Goal: Information Seeking & Learning: Compare options

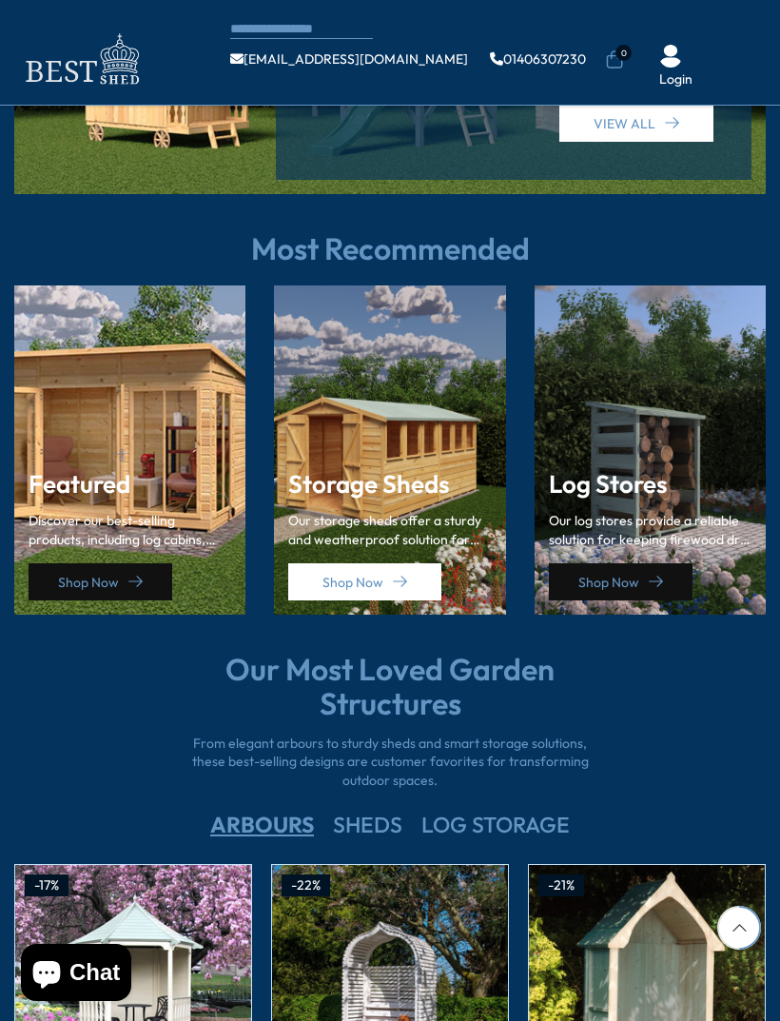
scroll to position [2266, 0]
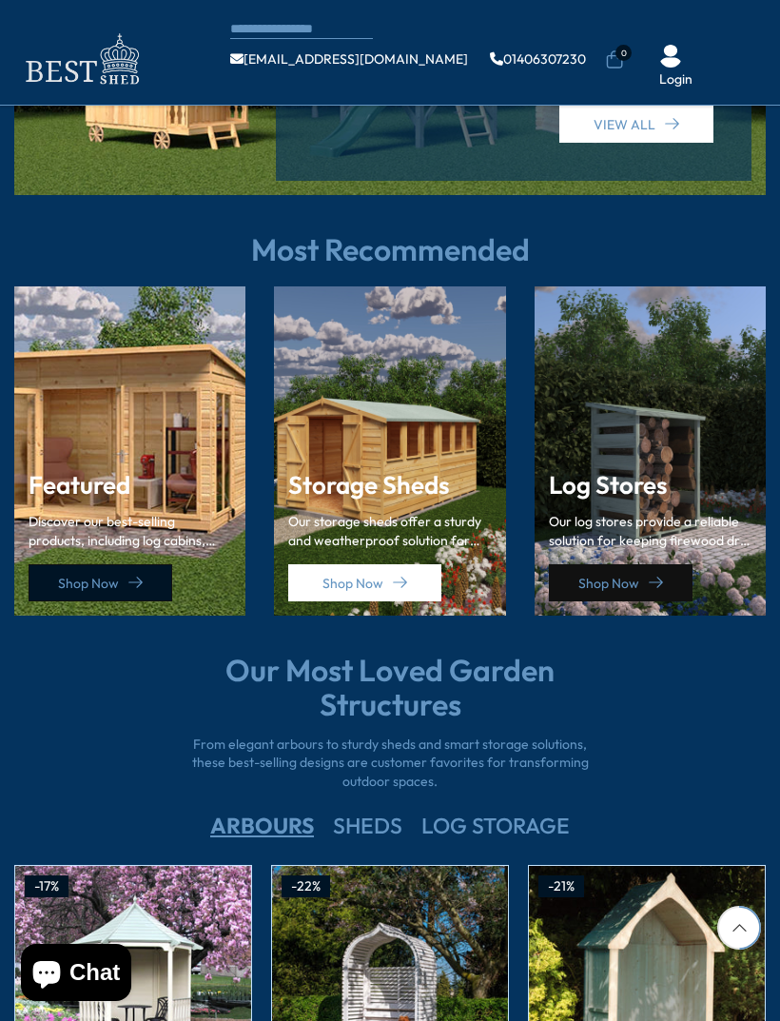
click at [135, 564] on link "Shop Now" at bounding box center [101, 582] width 144 height 37
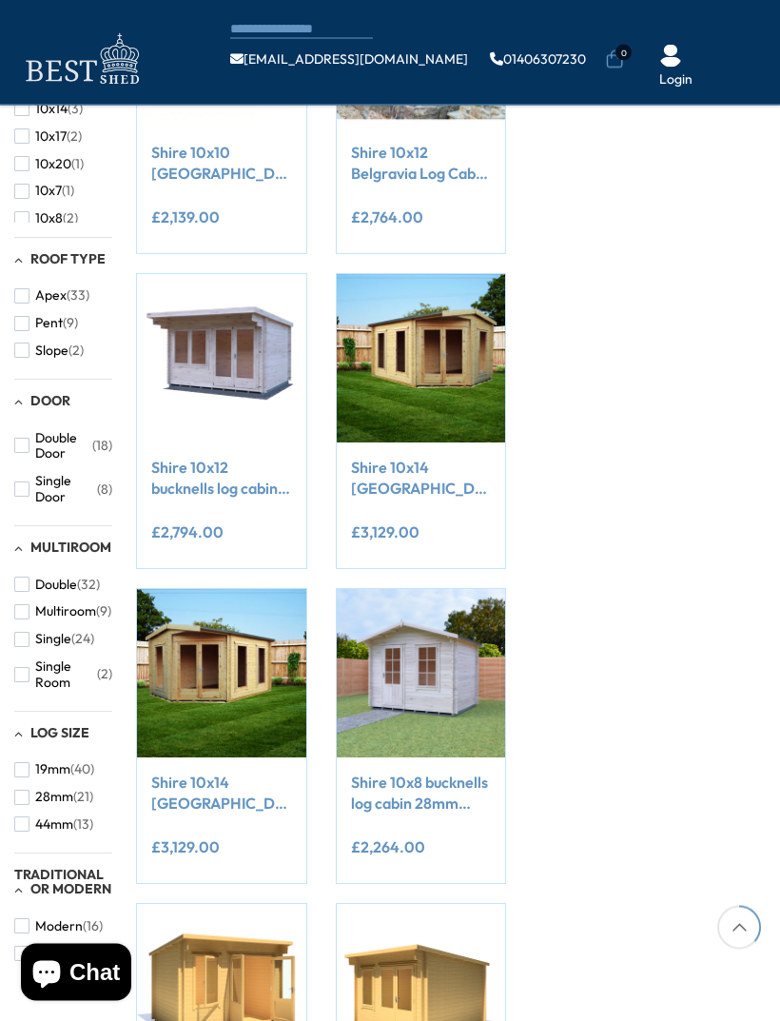
scroll to position [699, 0]
click at [27, 755] on button "19mm (40)" at bounding box center [54, 769] width 80 height 28
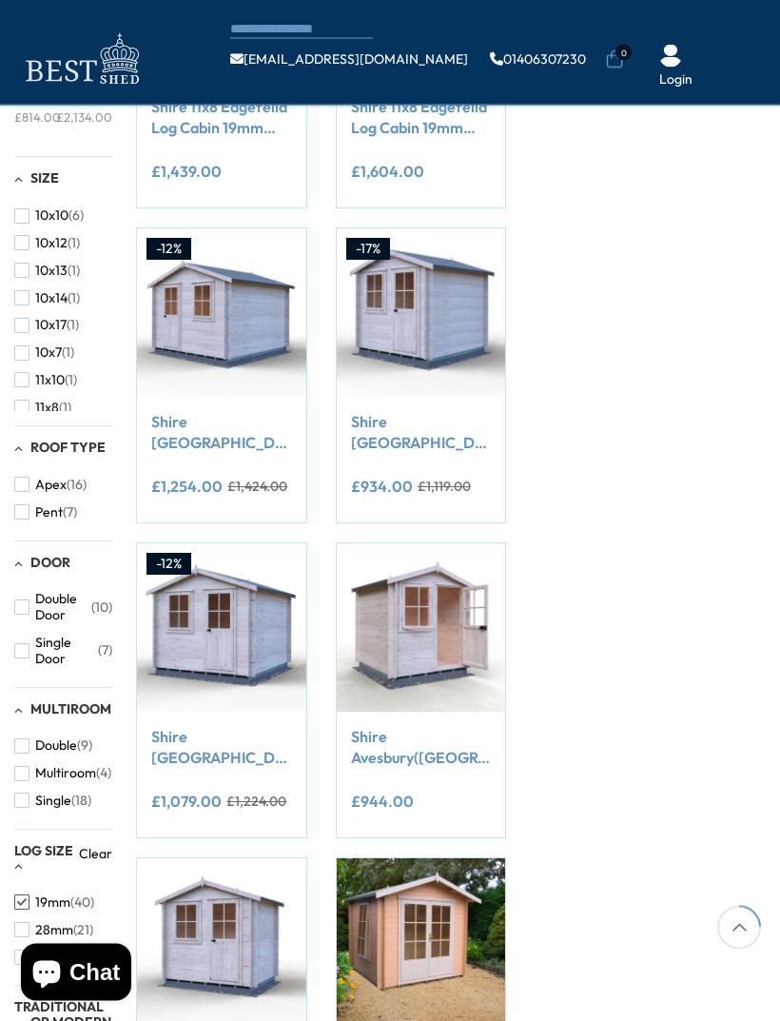
scroll to position [411, 0]
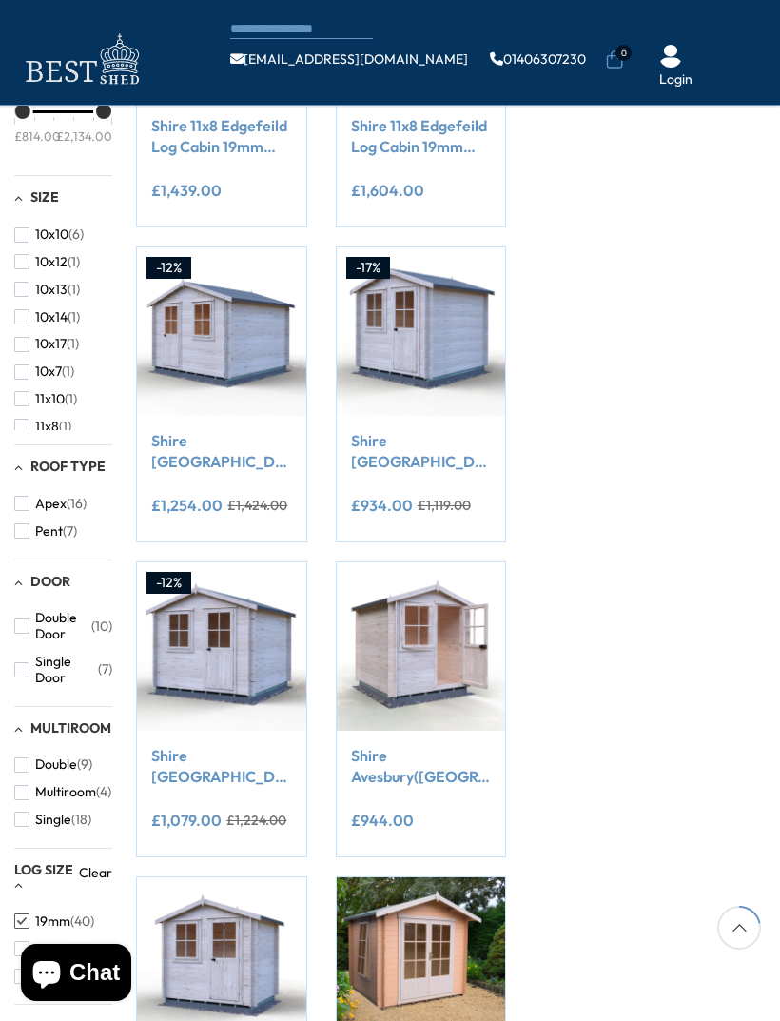
click at [24, 609] on button "Double Door (10)" at bounding box center [63, 626] width 98 height 44
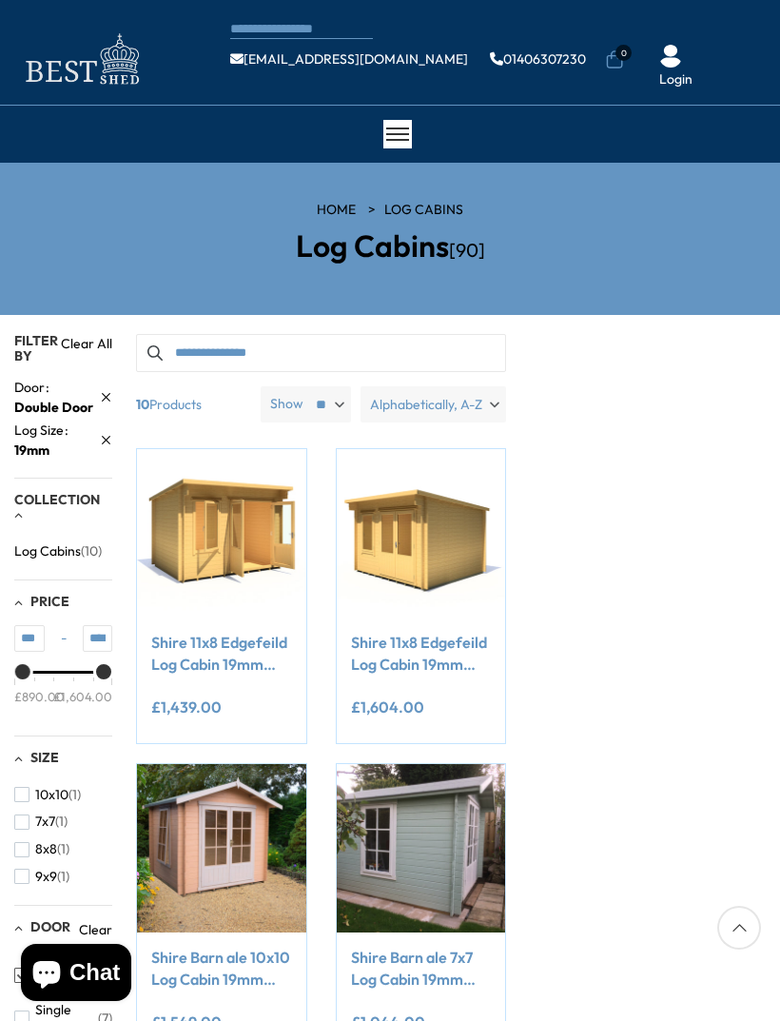
click at [404, 347] on input "Search products" at bounding box center [320, 353] width 369 height 38
click at [93, 339] on link "Clear All" at bounding box center [86, 348] width 51 height 29
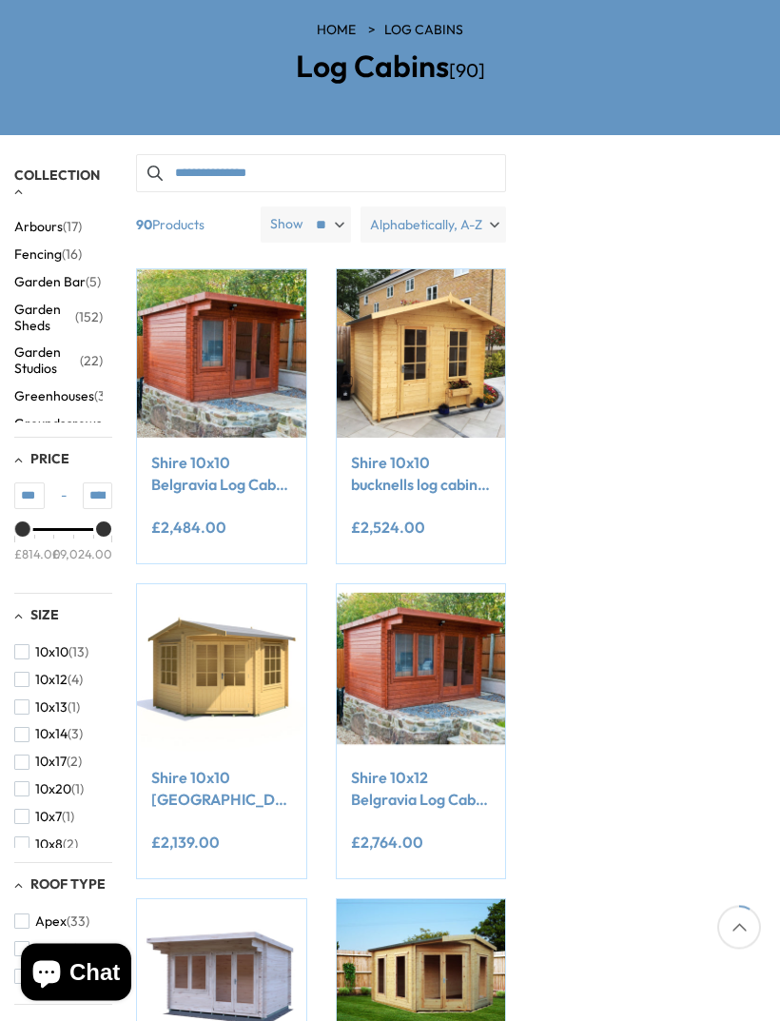
scroll to position [188, 0]
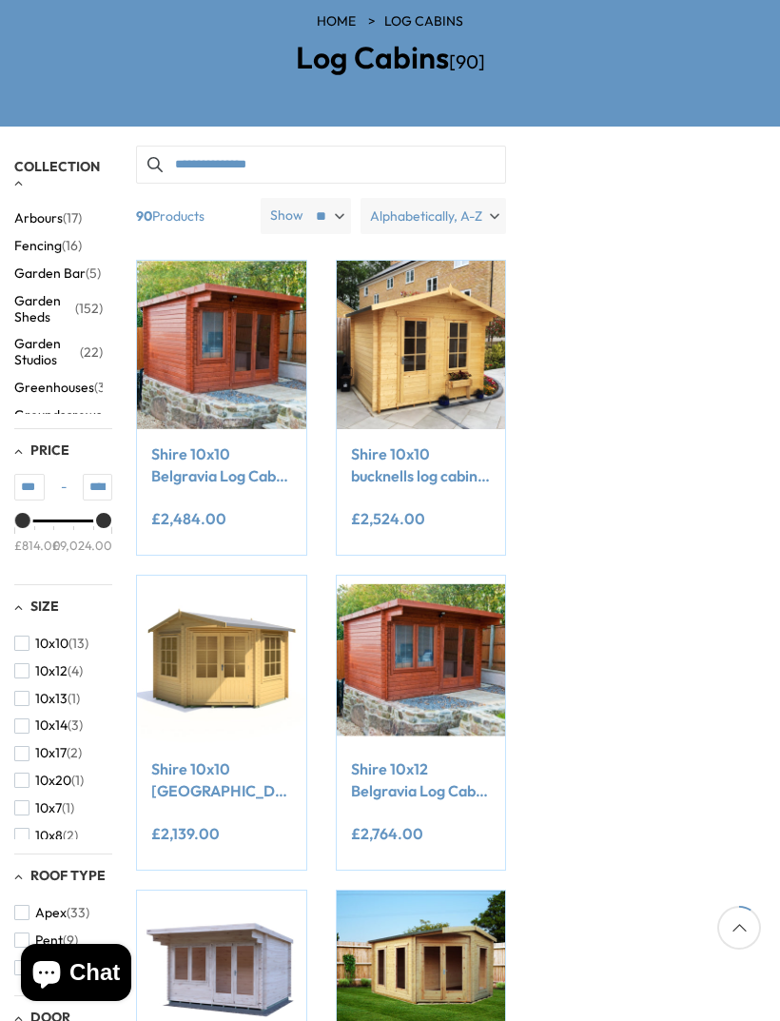
click at [76, 340] on span "Garden Studios" at bounding box center [47, 352] width 66 height 32
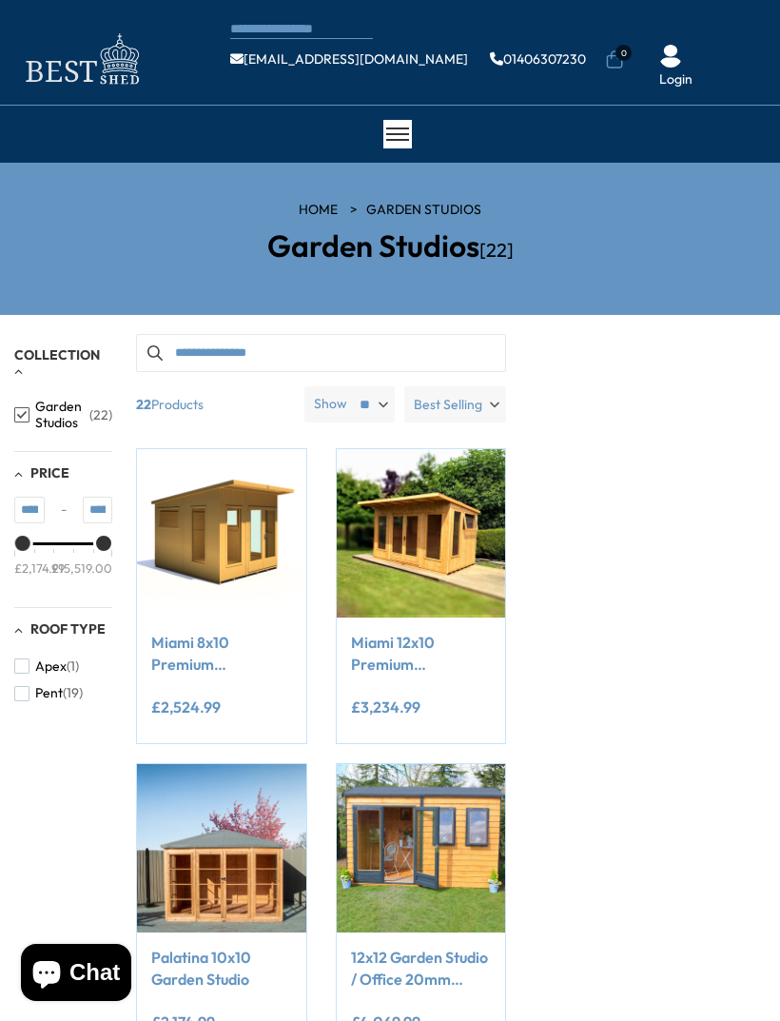
click at [37, 351] on span "Collection" at bounding box center [57, 354] width 86 height 17
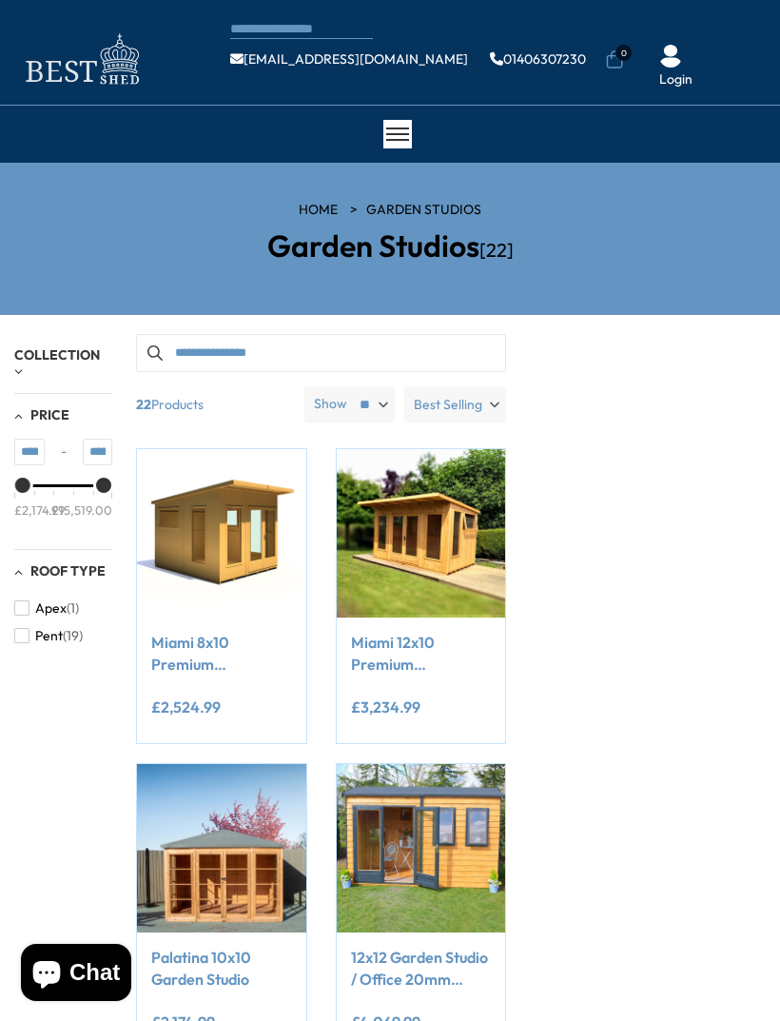
click at [25, 365] on div "Collection" at bounding box center [63, 363] width 98 height 30
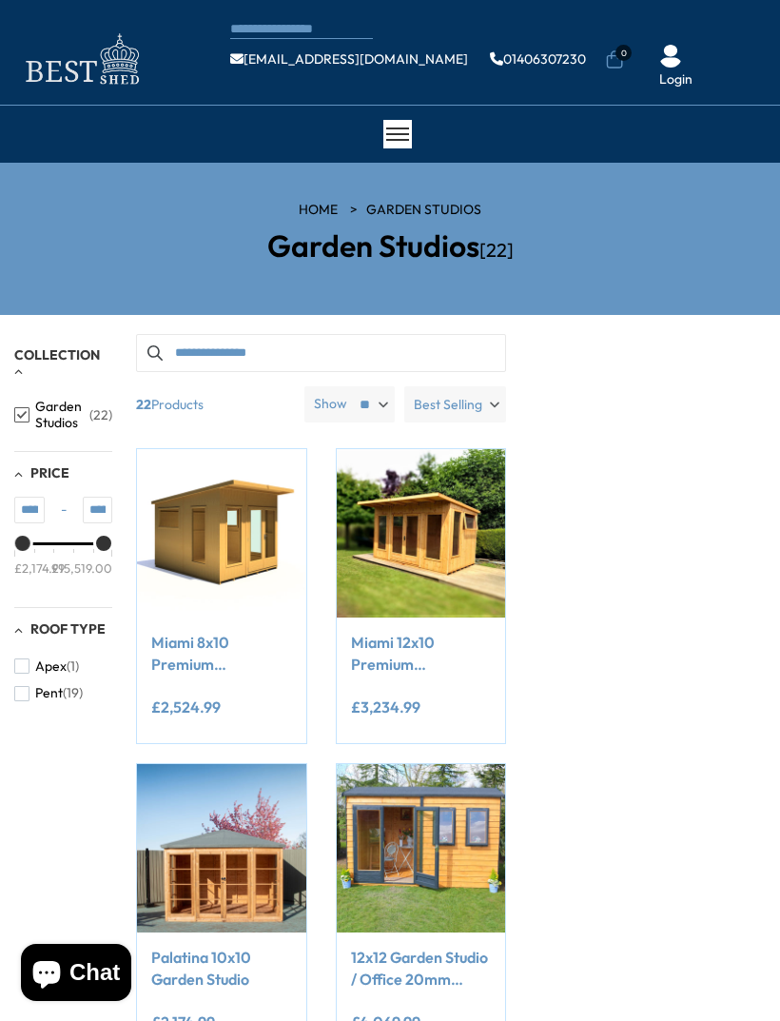
click at [323, 209] on link "HOME" at bounding box center [318, 210] width 39 height 19
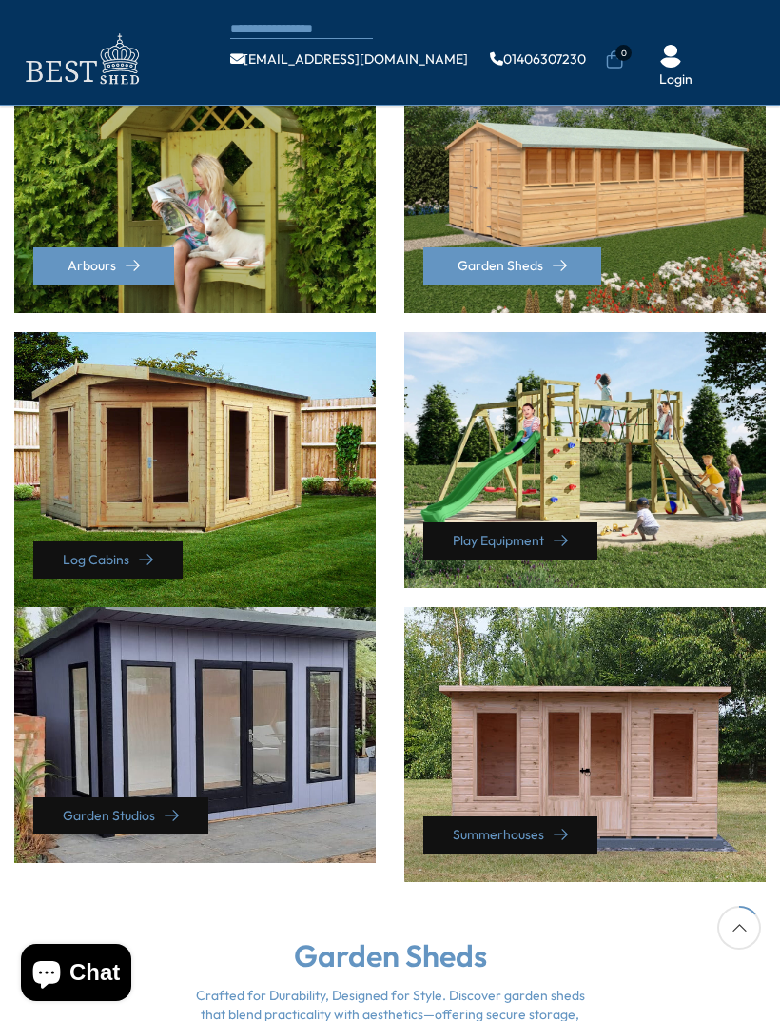
scroll to position [577, 0]
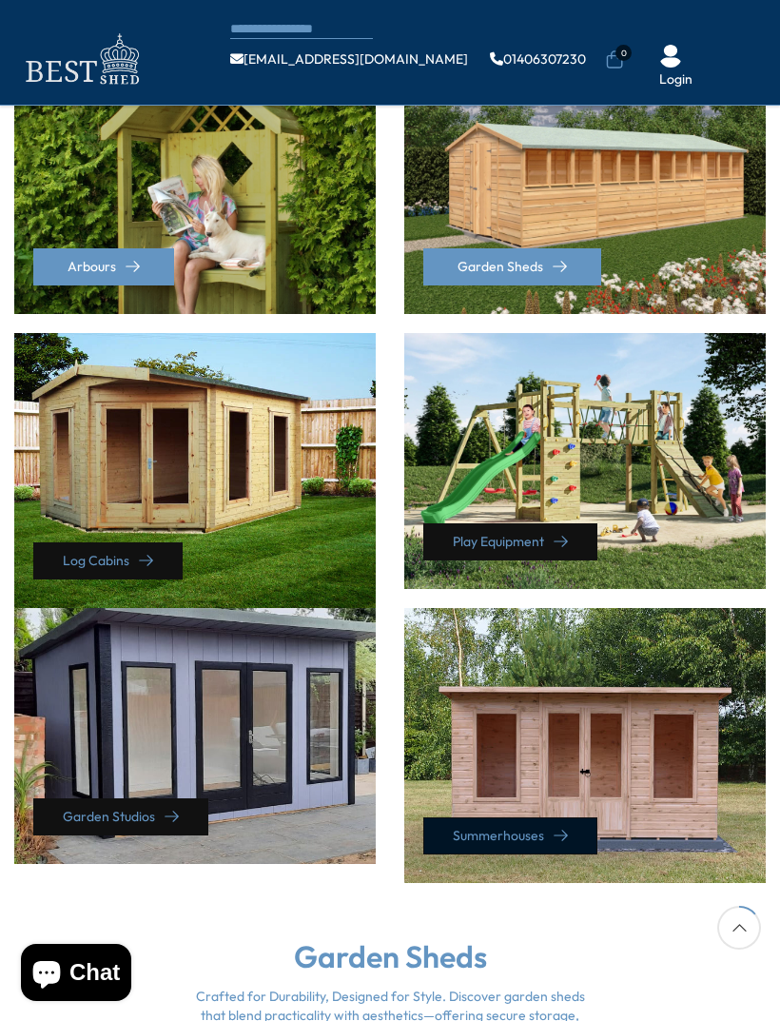
click at [518, 817] on link "Summerhouses" at bounding box center [510, 835] width 174 height 37
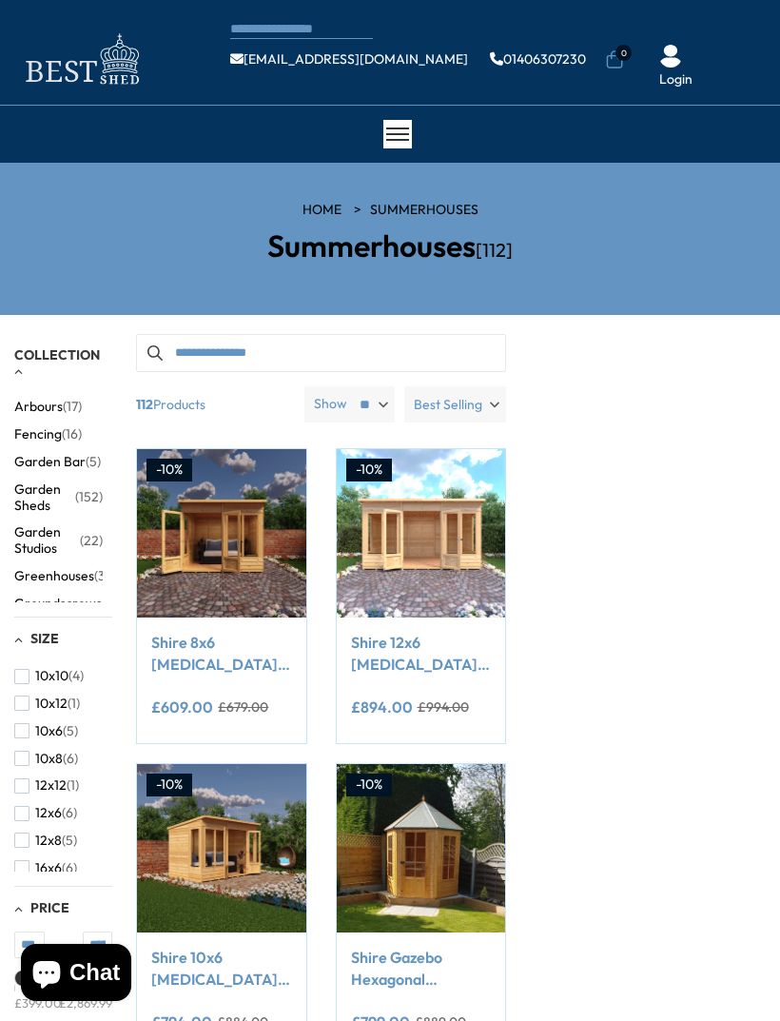
click at [392, 135] on span at bounding box center [397, 134] width 23 height 2
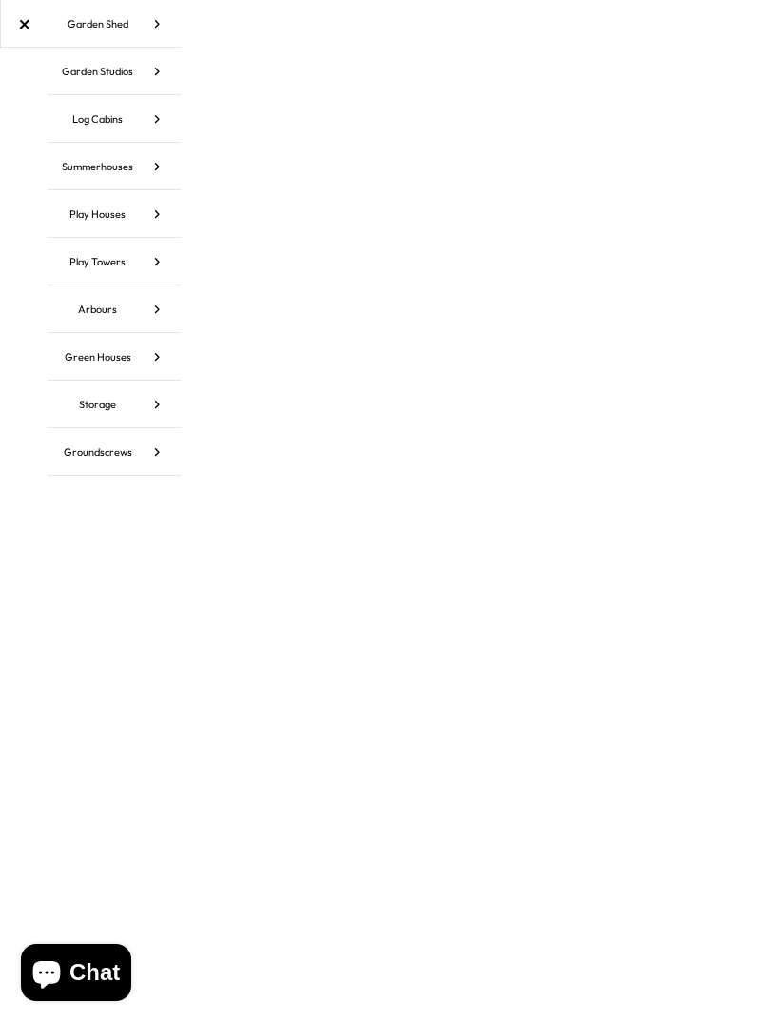
click at [25, 18] on div "×" at bounding box center [24, 24] width 48 height 48
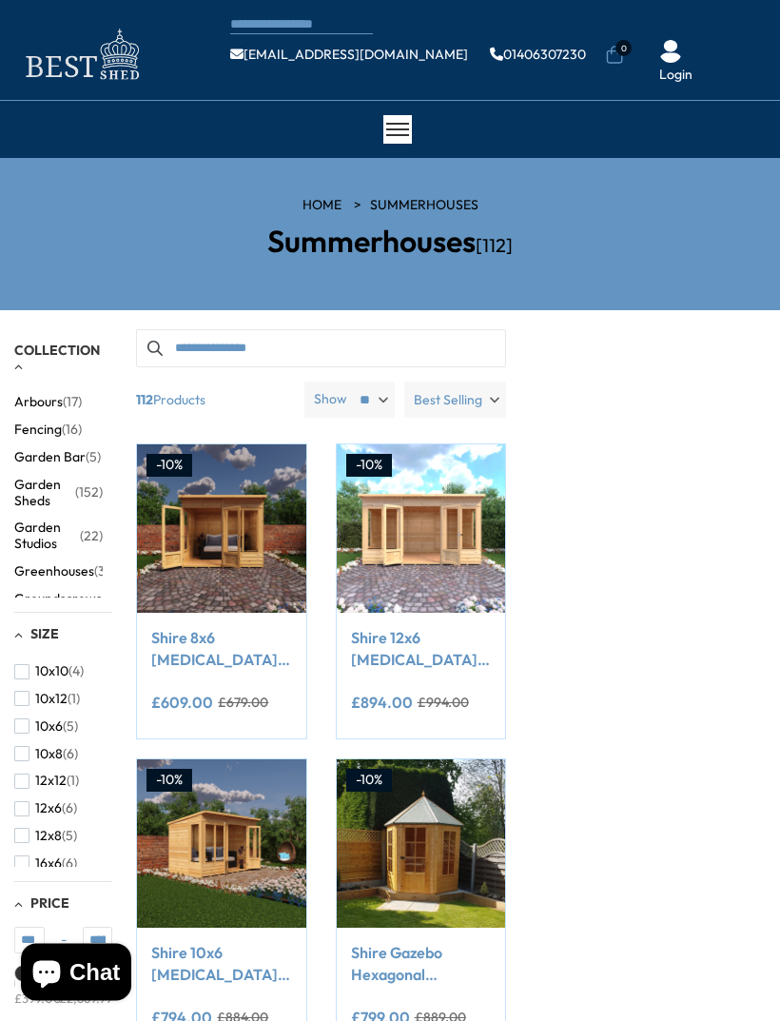
scroll to position [6, 0]
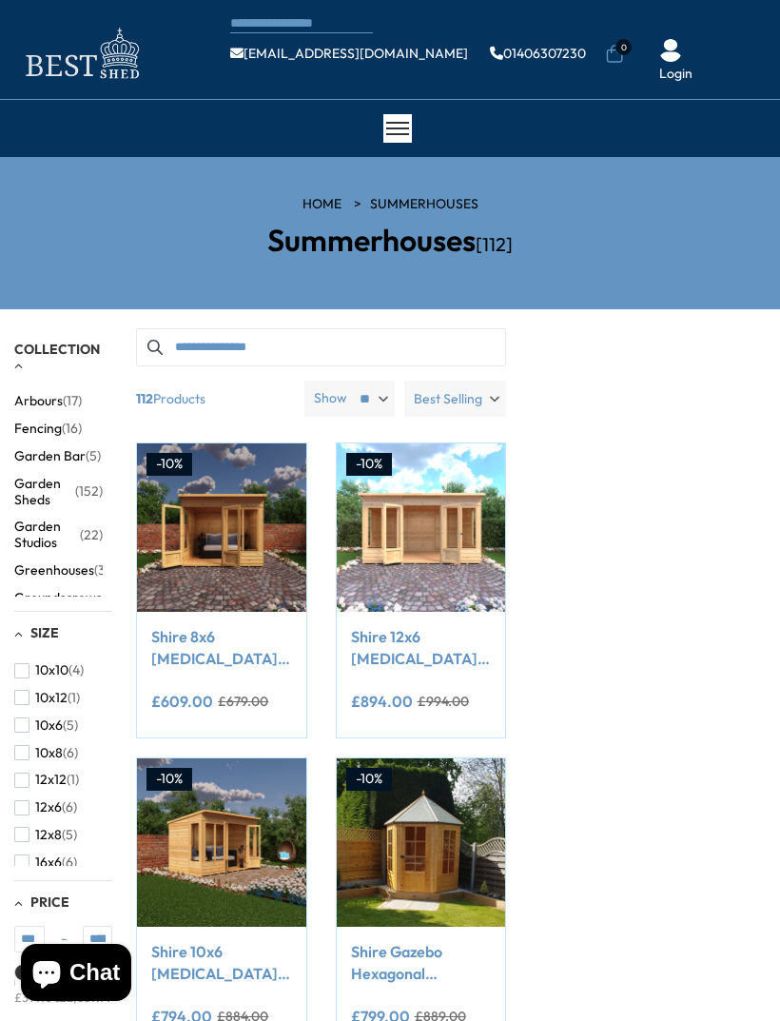
click at [64, 500] on span "Garden Sheds" at bounding box center [44, 492] width 61 height 32
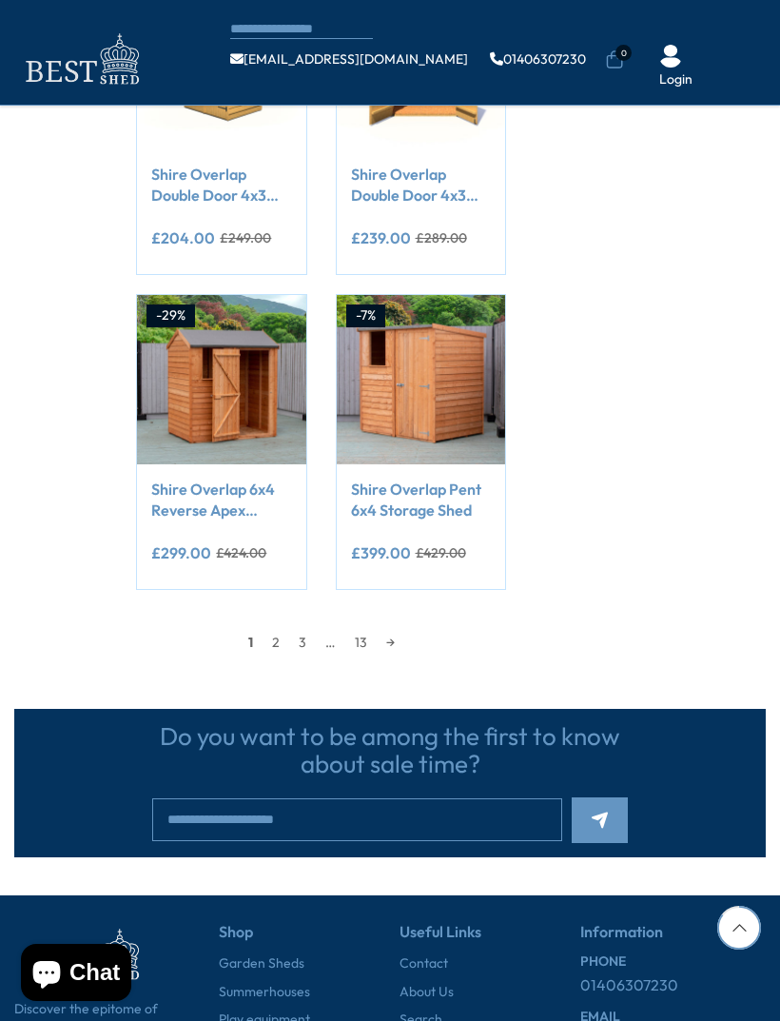
scroll to position [1615, 0]
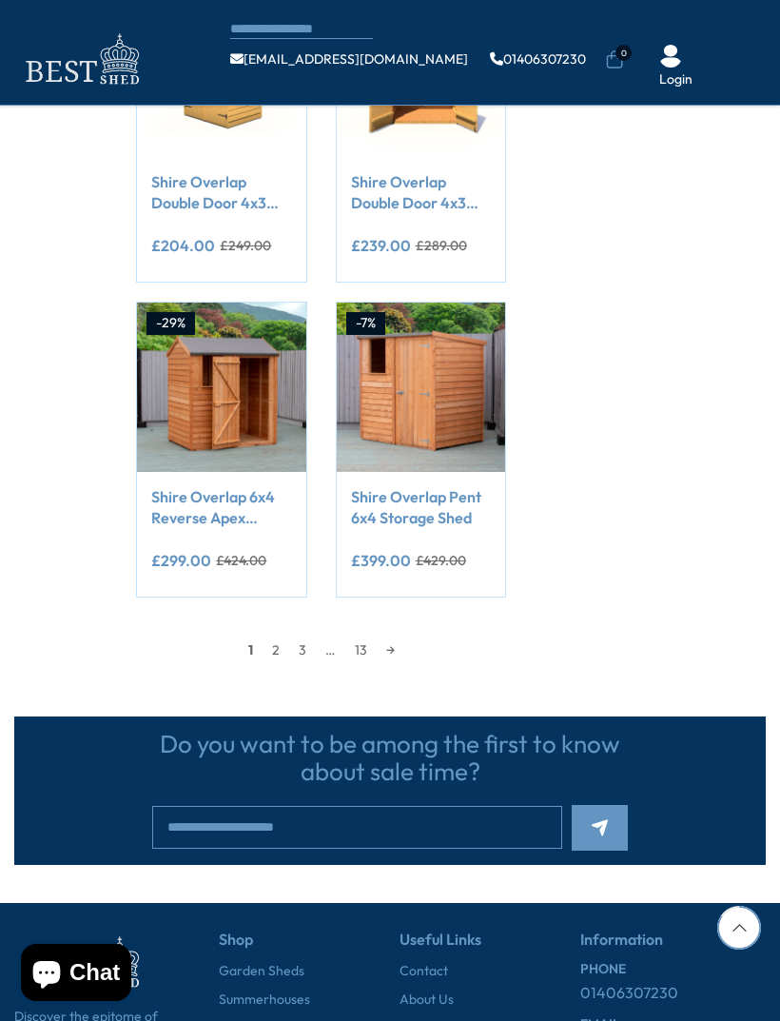
click at [277, 640] on link "2" at bounding box center [276, 650] width 27 height 29
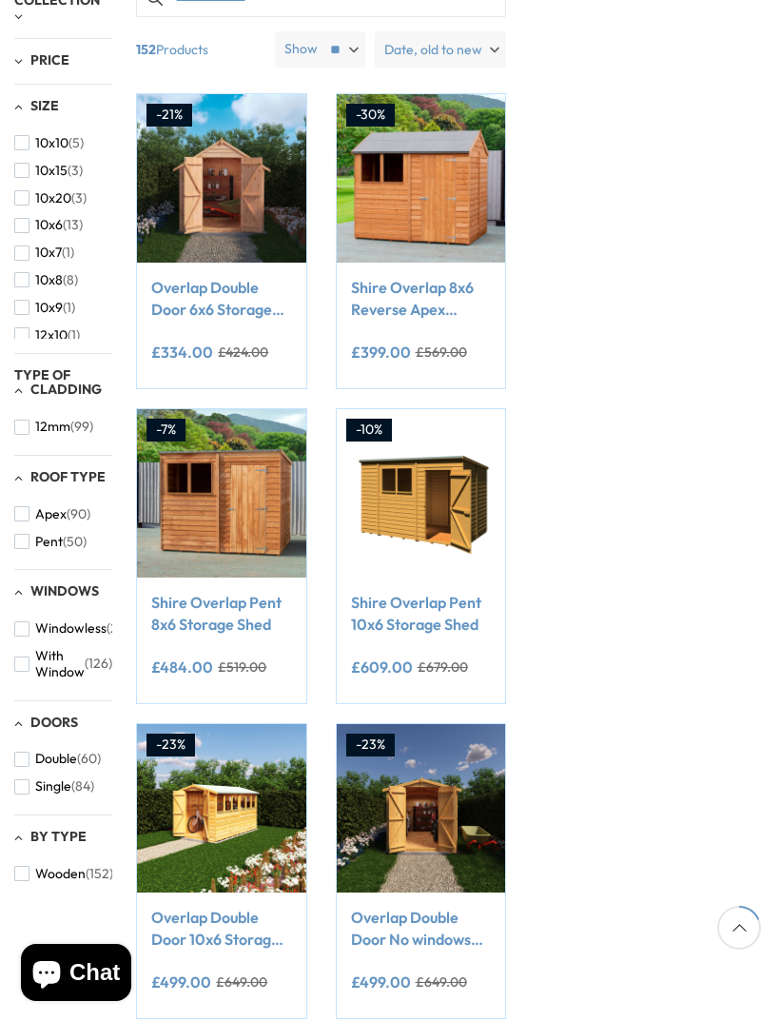
scroll to position [353, 0]
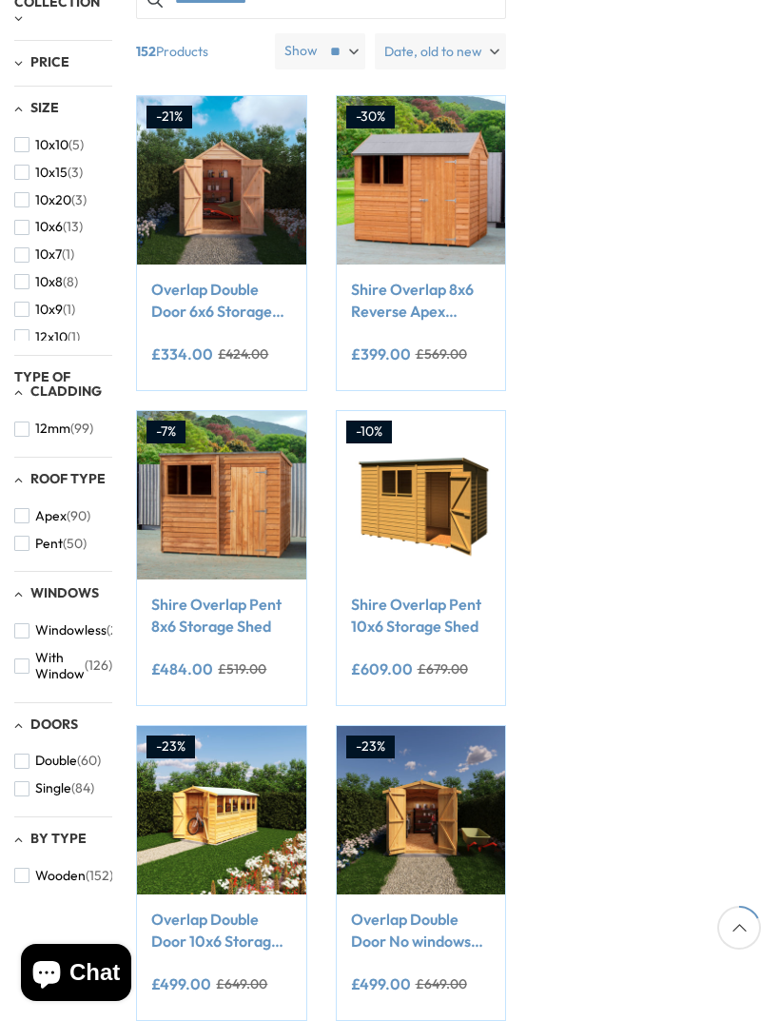
click at [31, 650] on button "With Window (126)" at bounding box center [63, 666] width 98 height 44
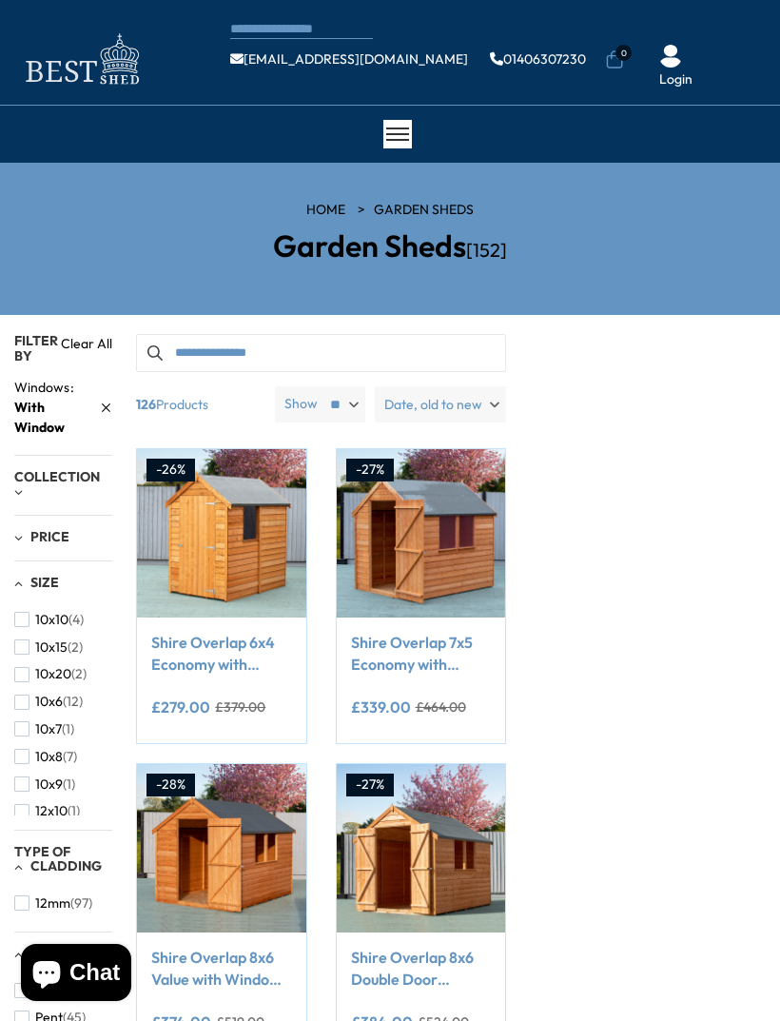
click at [409, 125] on div at bounding box center [397, 134] width 29 height 29
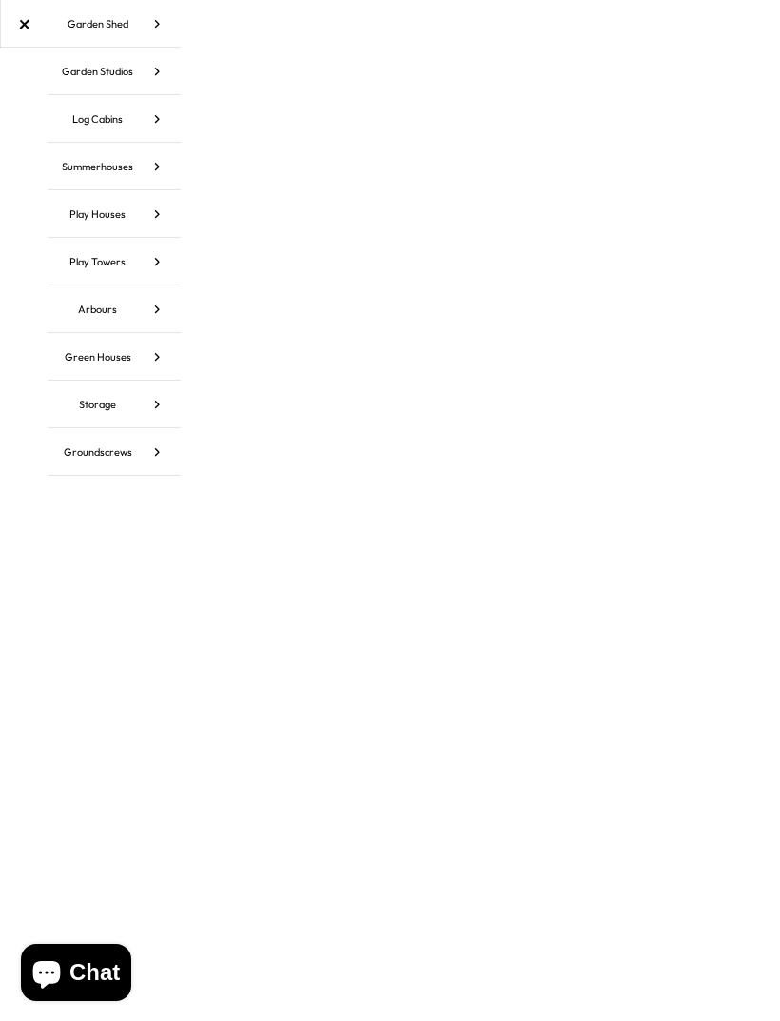
click at [21, 31] on div "×" at bounding box center [24, 24] width 48 height 48
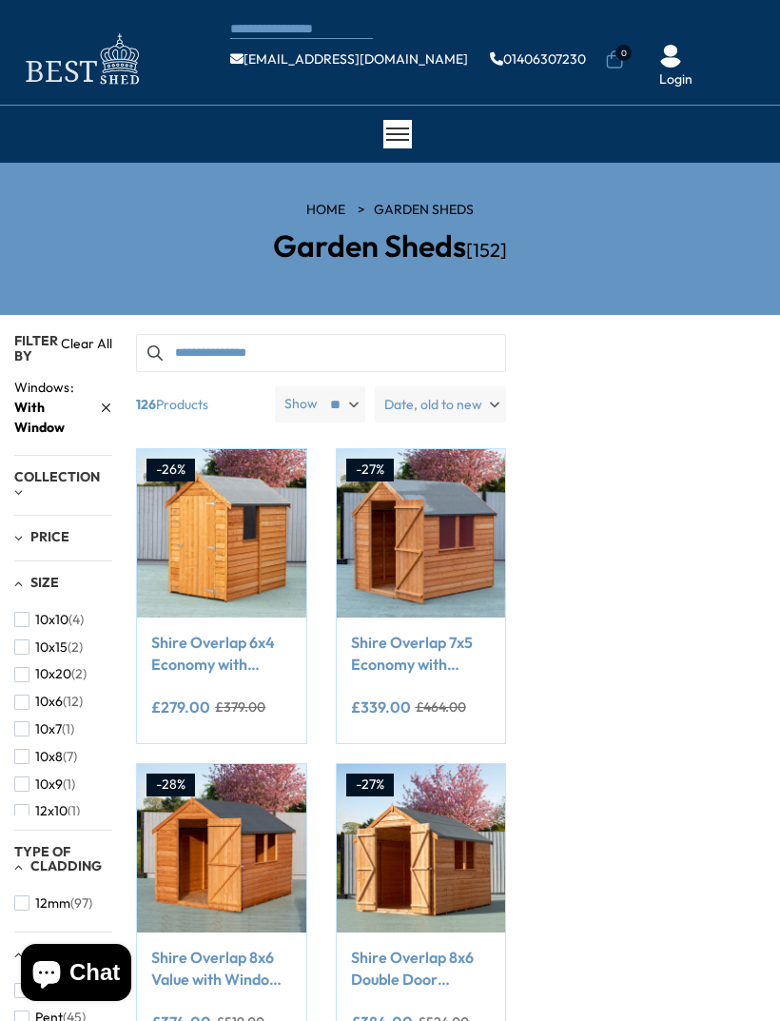
click at [88, 342] on link "Clear All" at bounding box center [86, 348] width 51 height 29
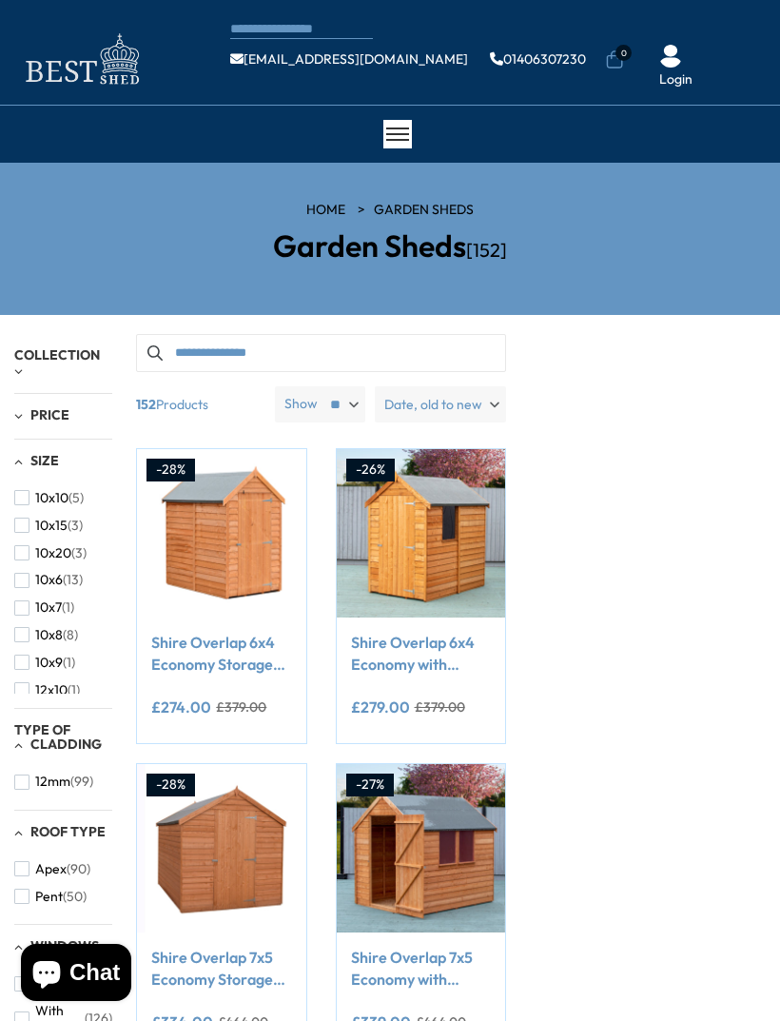
click at [333, 358] on input "Search products" at bounding box center [320, 353] width 369 height 38
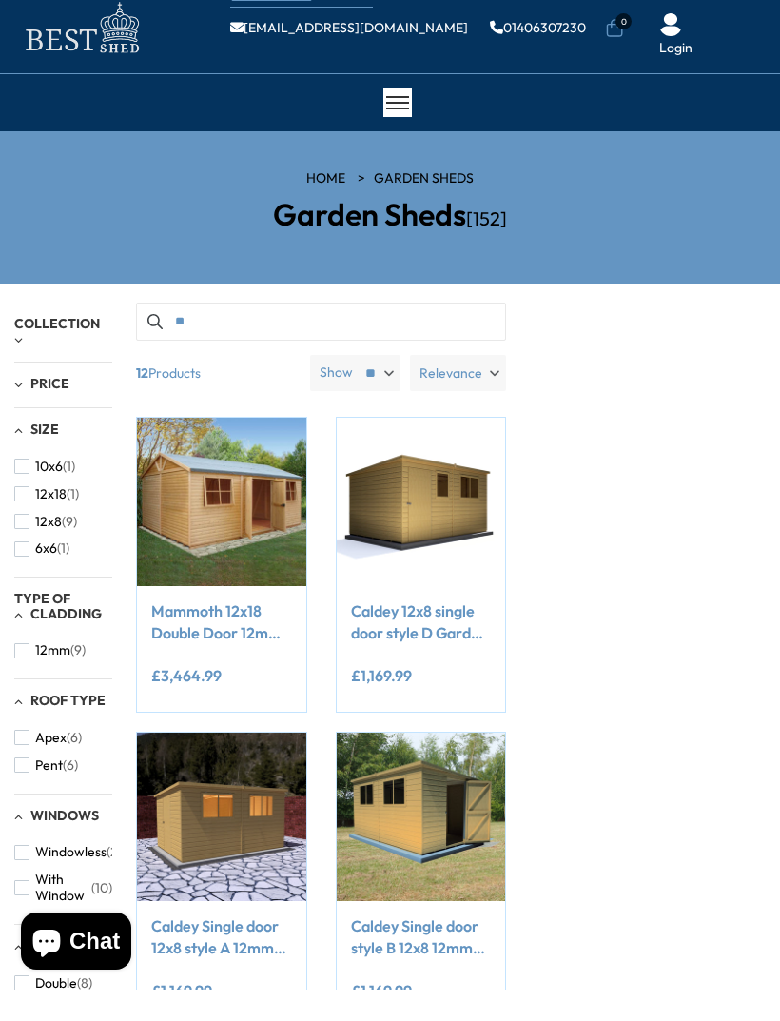
type input "*"
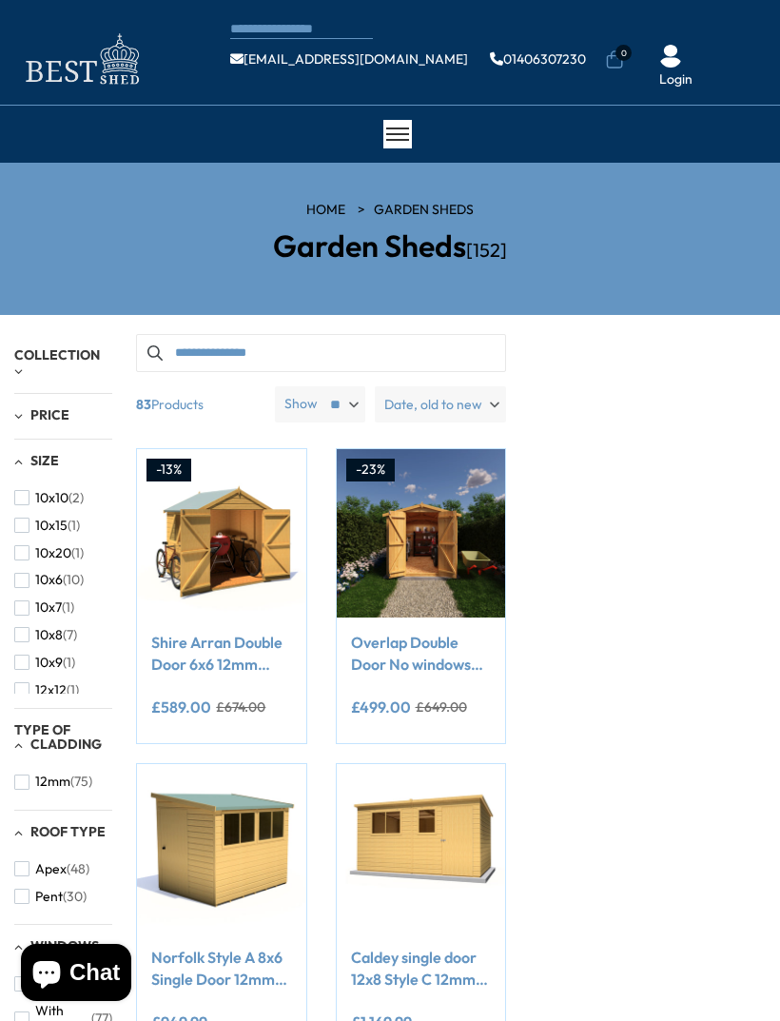
click at [27, 621] on button "10x8 (7)" at bounding box center [45, 635] width 63 height 28
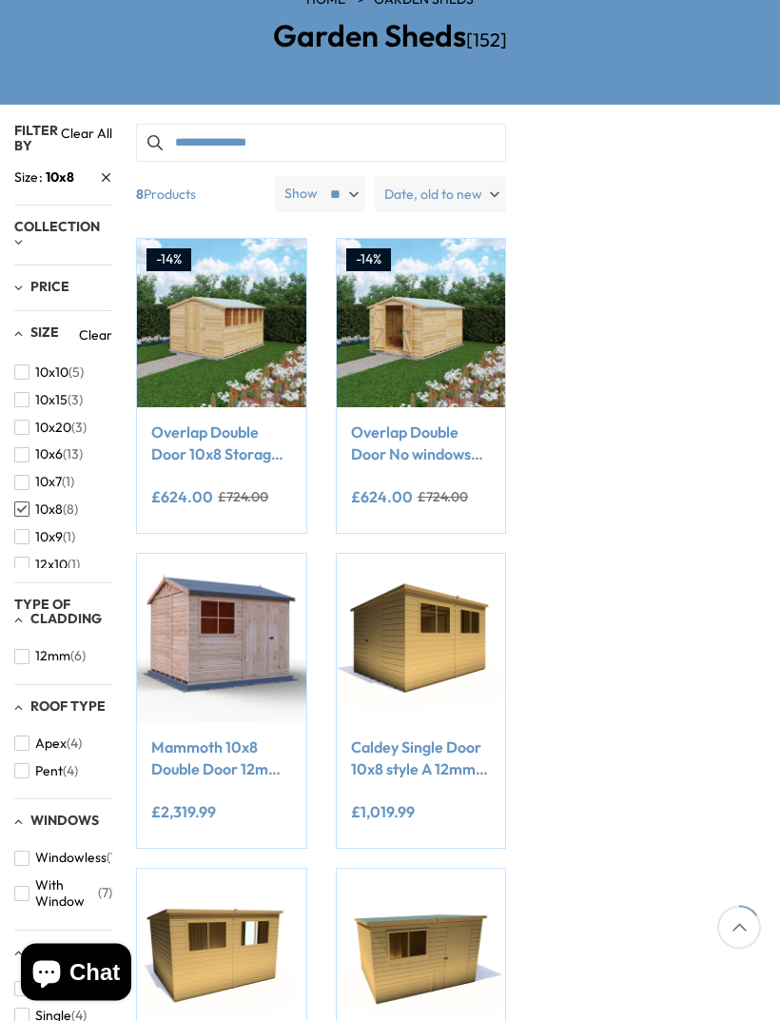
scroll to position [210, 0]
click at [28, 886] on span "button" at bounding box center [21, 893] width 15 height 15
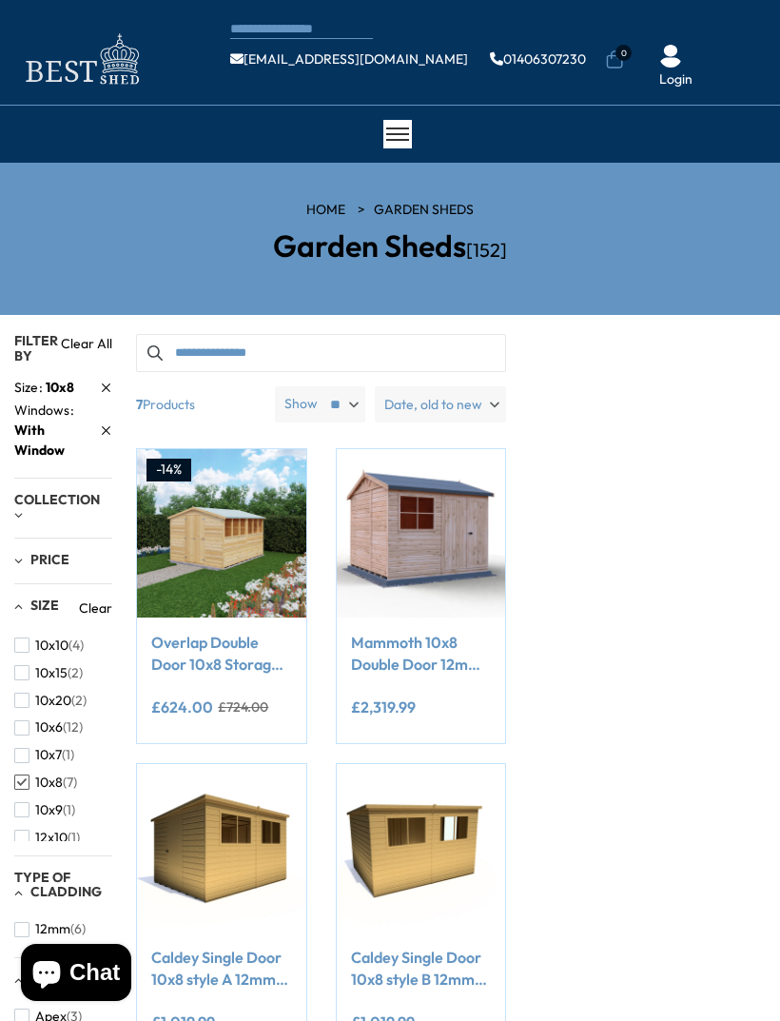
click at [107, 334] on link "Clear All" at bounding box center [86, 348] width 51 height 29
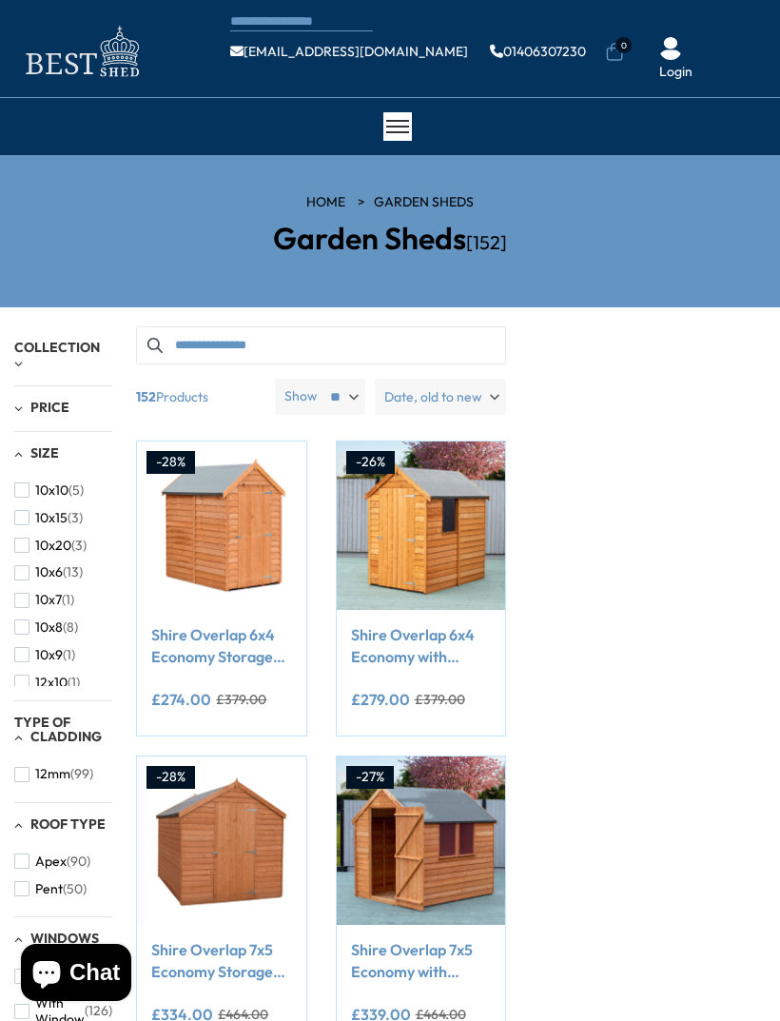
scroll to position [10, 0]
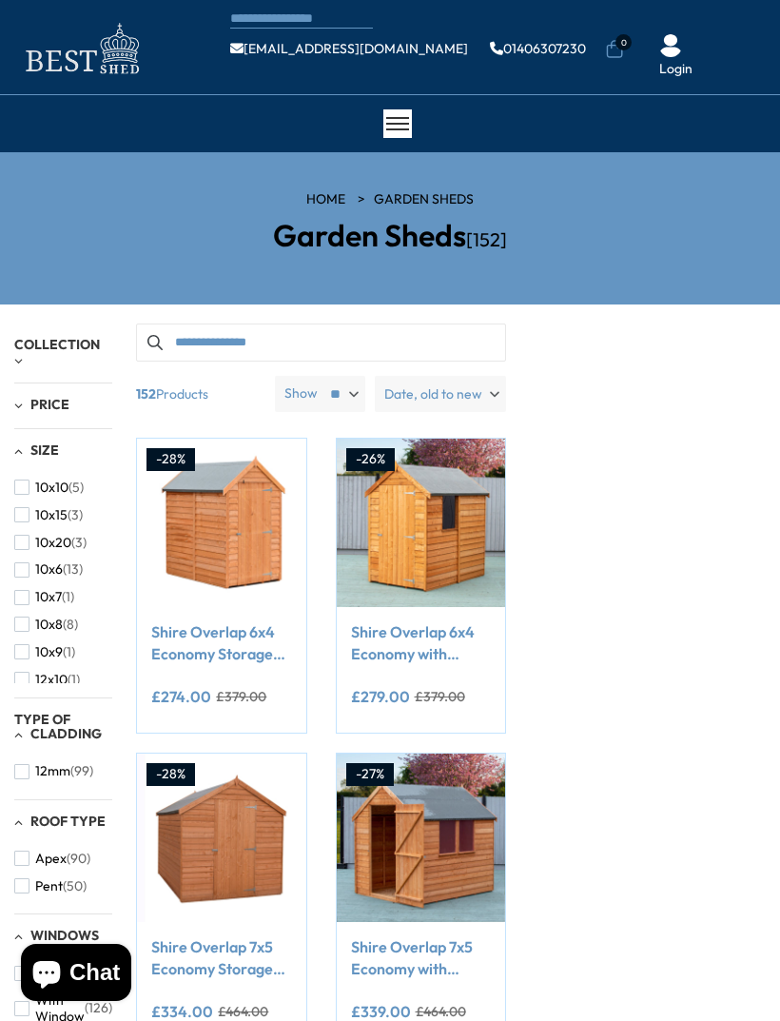
click at [324, 205] on link "HOME" at bounding box center [325, 199] width 39 height 19
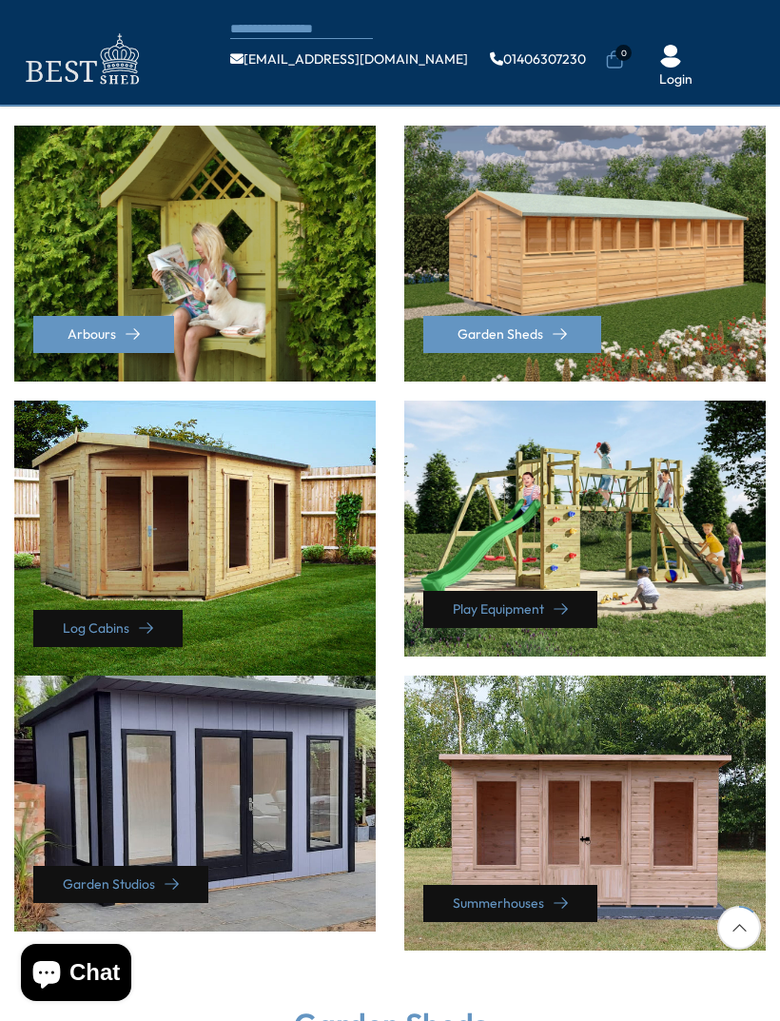
scroll to position [513, 0]
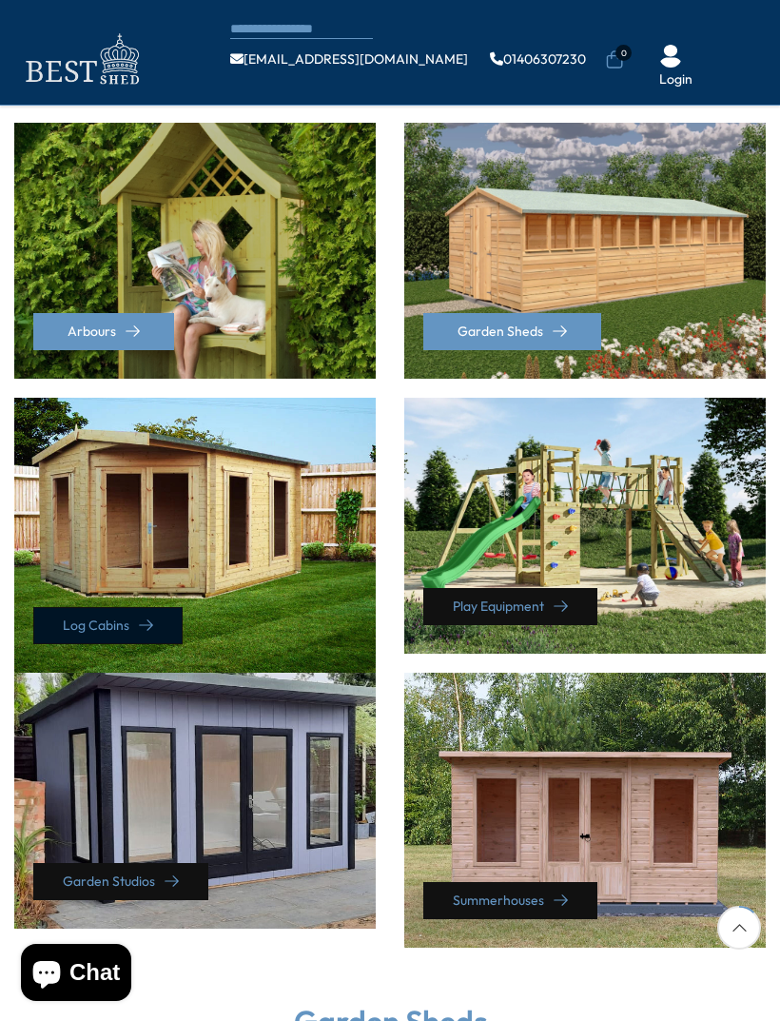
click at [145, 607] on link "Log Cabins" at bounding box center [107, 625] width 149 height 37
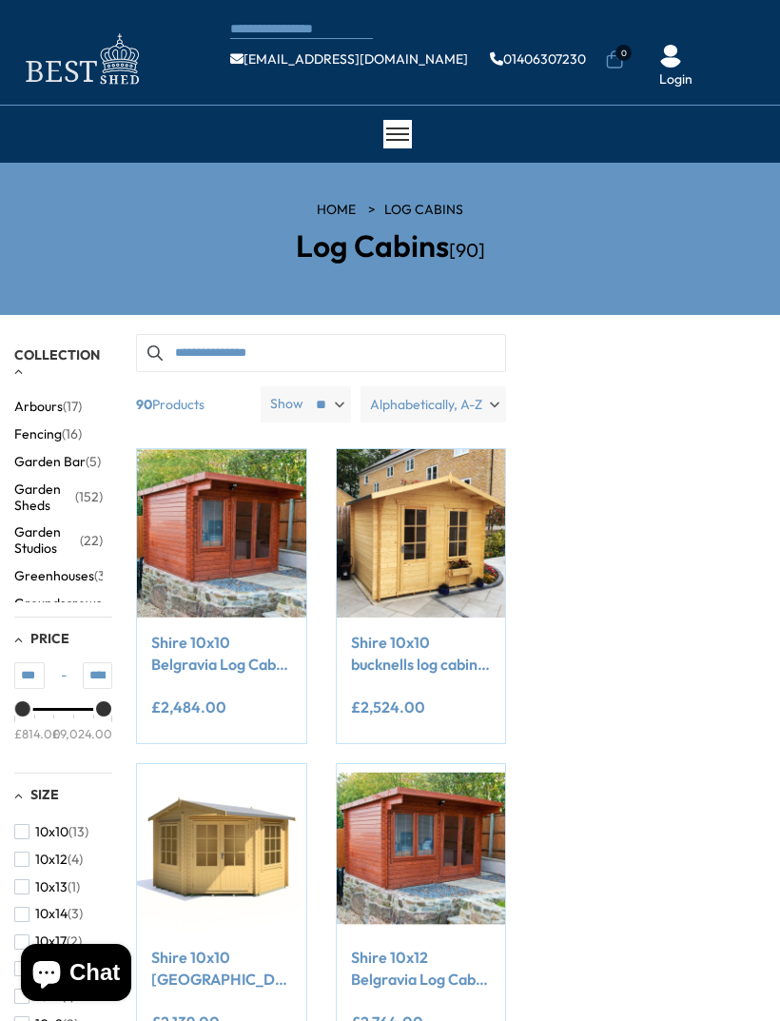
click at [342, 213] on link "HOME" at bounding box center [336, 210] width 39 height 19
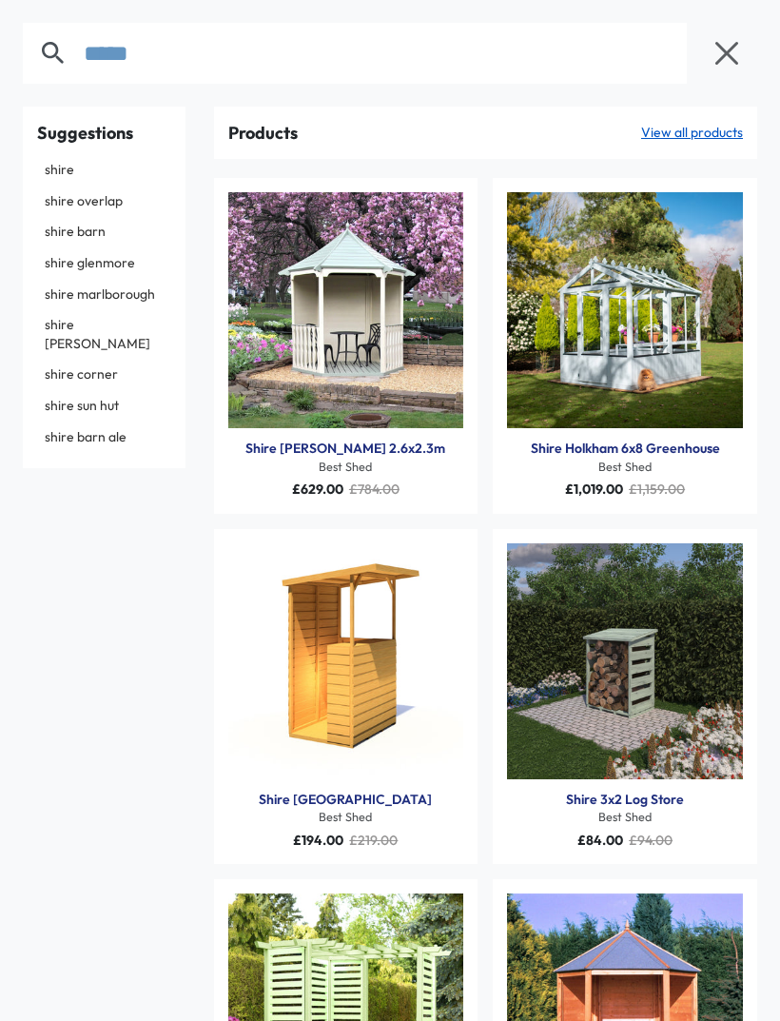
type input "*****"
click at [64, 199] on link "shire overlap" at bounding box center [104, 201] width 134 height 29
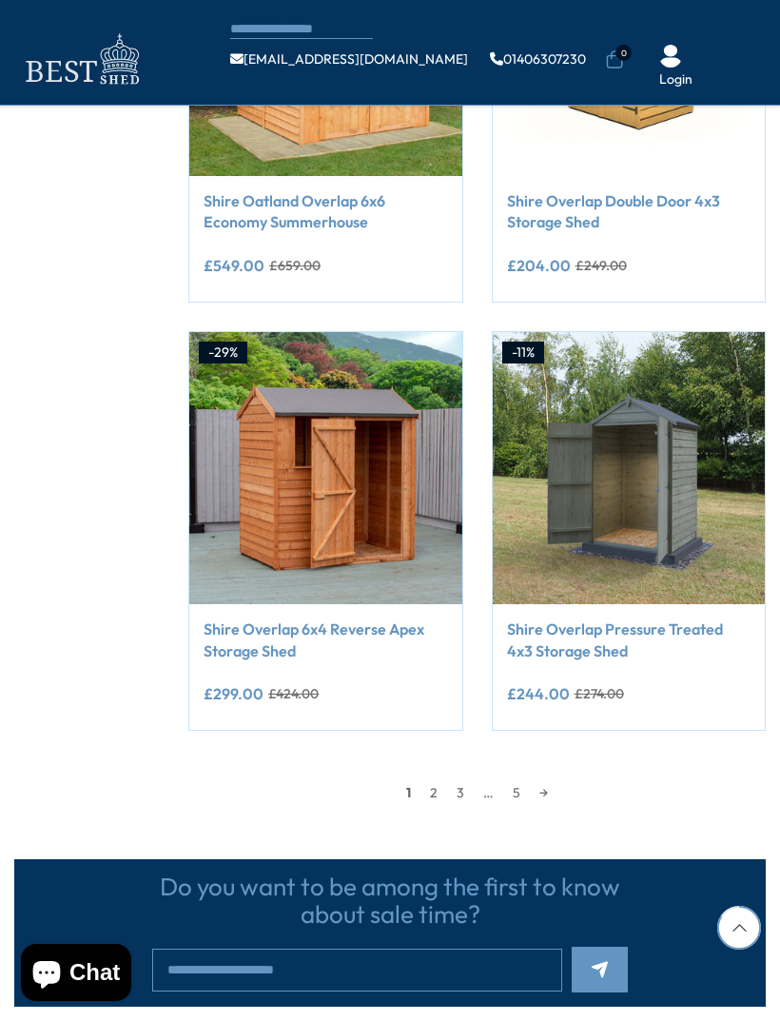
scroll to position [2306, 0]
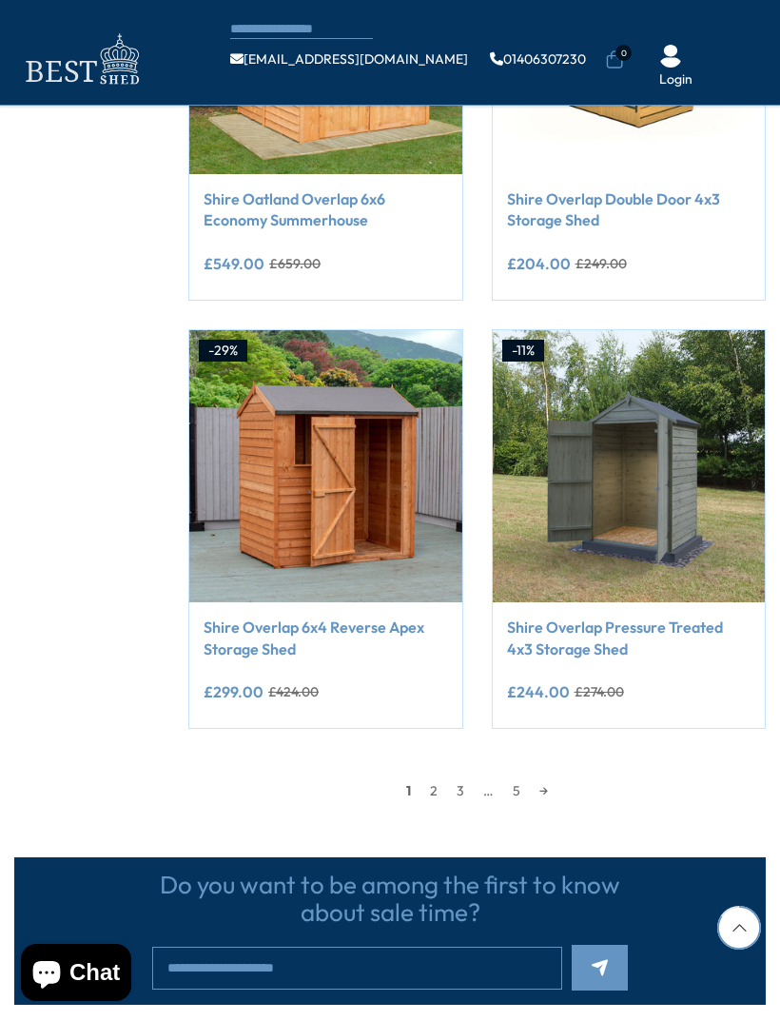
click at [503, 781] on link "5" at bounding box center [516, 790] width 27 height 29
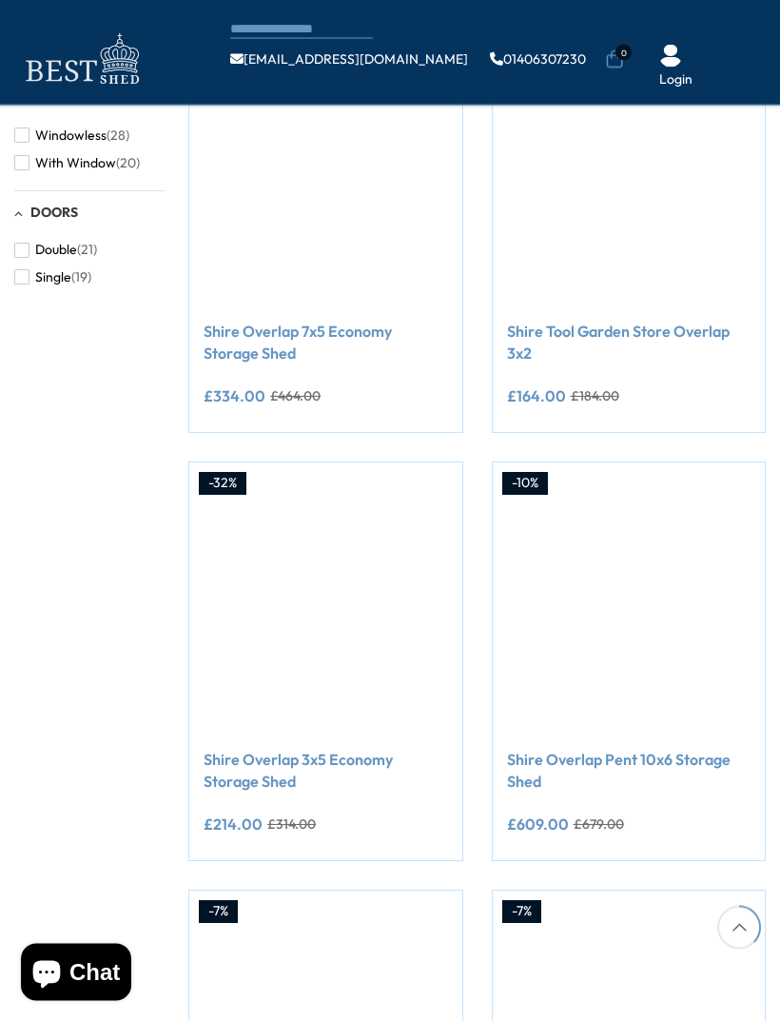
scroll to position [431, 0]
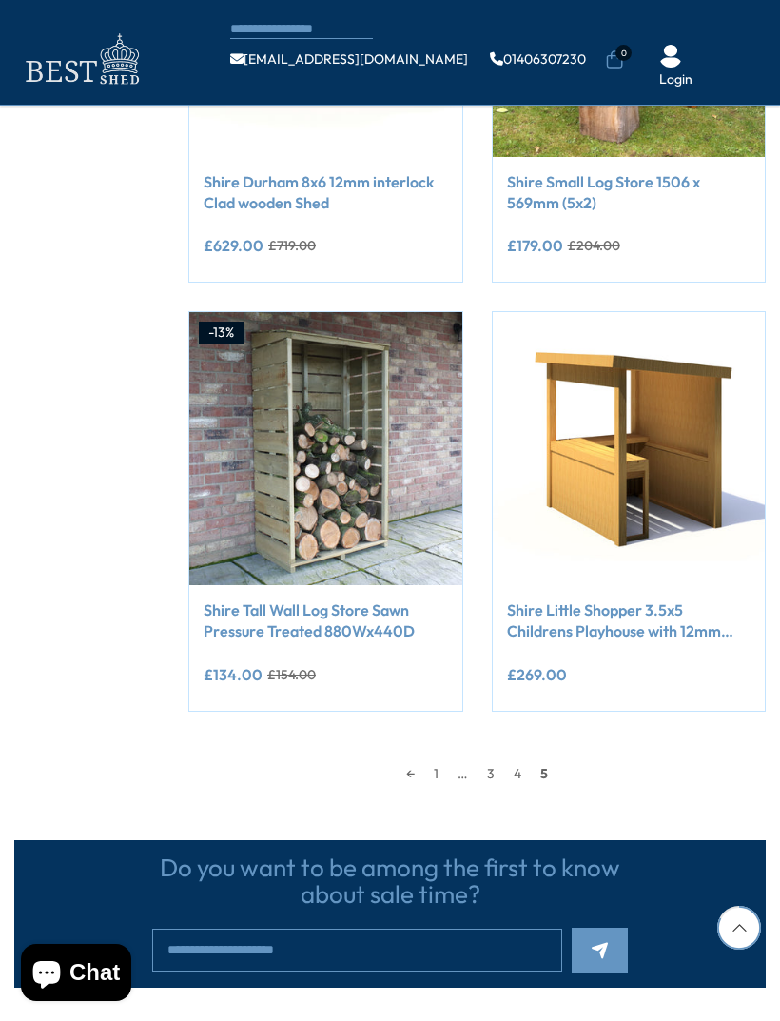
click at [520, 759] on link "4" at bounding box center [517, 773] width 27 height 29
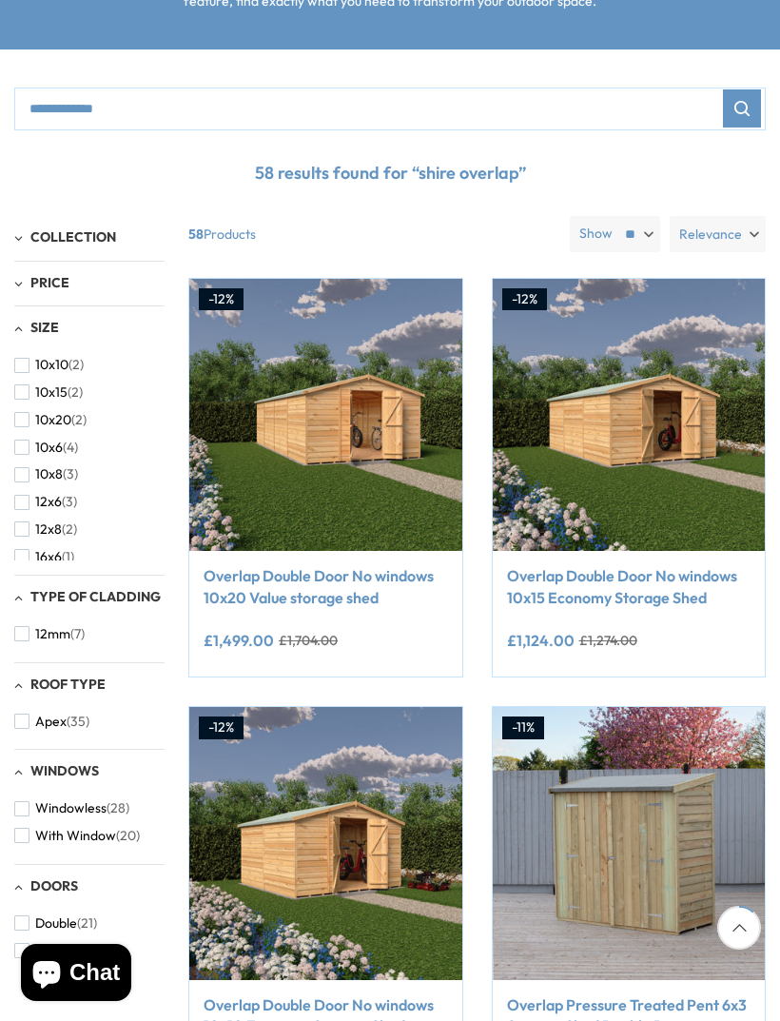
scroll to position [325, 0]
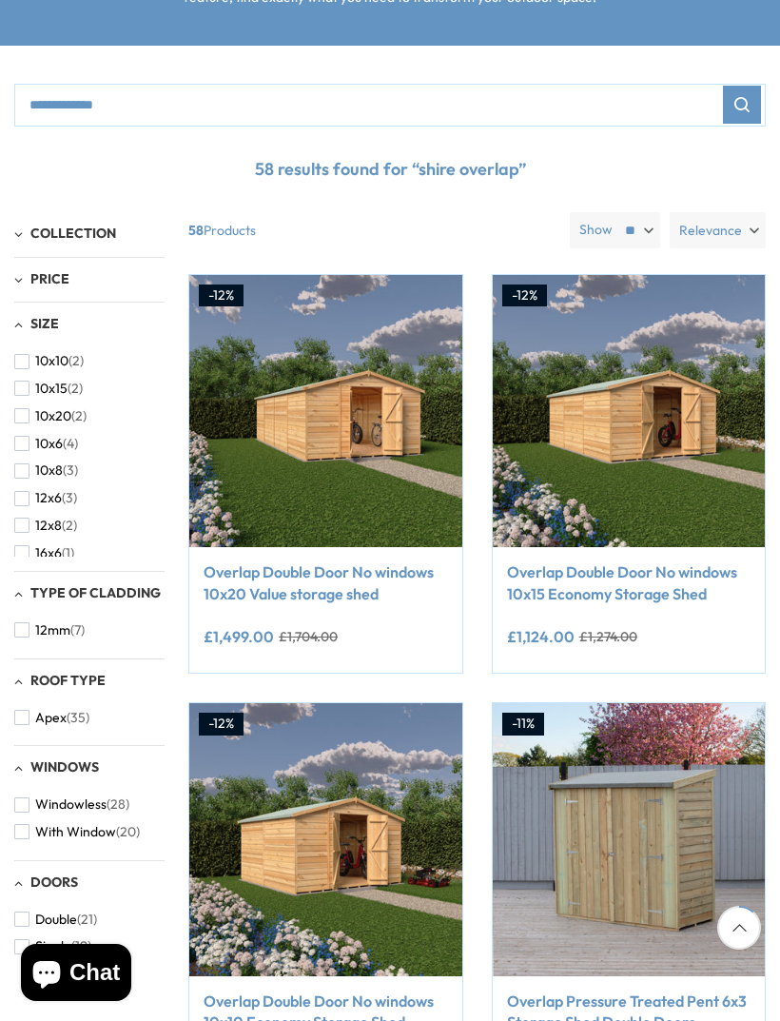
click at [24, 463] on span "button" at bounding box center [21, 470] width 15 height 15
